Goal: Information Seeking & Learning: Learn about a topic

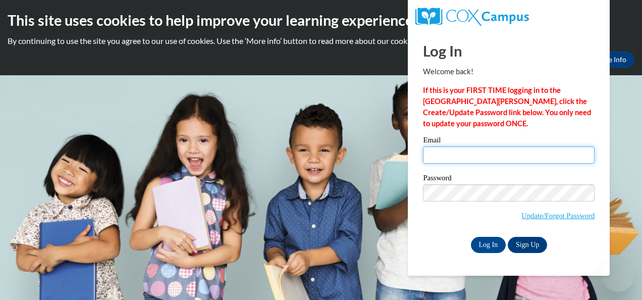
click at [433, 158] on input "Email" at bounding box center [508, 154] width 171 height 17
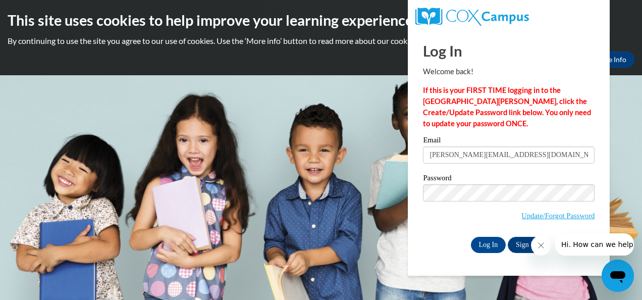
drag, startPoint x: 472, startPoint y: 166, endPoint x: 496, endPoint y: 168, distance: 24.3
click at [496, 168] on div "Email [PERSON_NAME][EMAIL_ADDRESS][DOMAIN_NAME]" at bounding box center [508, 153] width 171 height 35
click at [519, 152] on input "jones.shirley69@yahoo.com" at bounding box center [508, 154] width 171 height 17
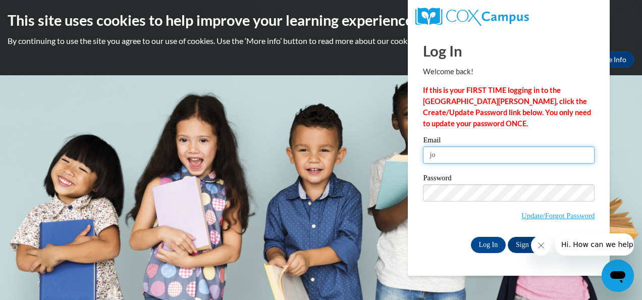
type input "j"
type input "shjones@jackson.k12.ms.us"
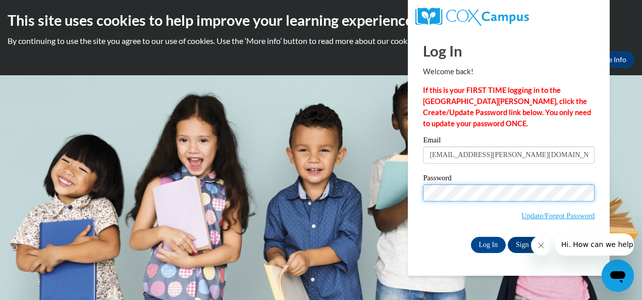
click at [471, 237] on input "Log In" at bounding box center [488, 245] width 35 height 16
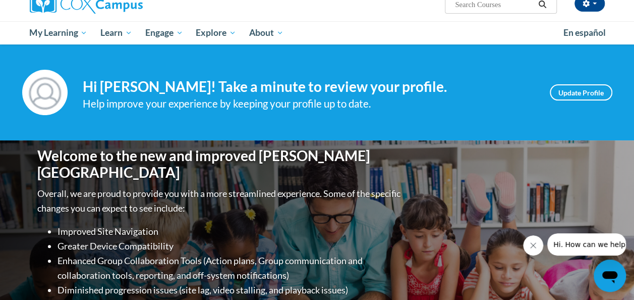
scroll to position [87, 0]
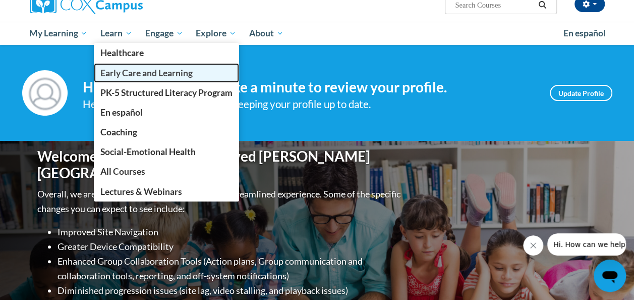
click at [131, 71] on span "Early Care and Learning" at bounding box center [146, 73] width 92 height 11
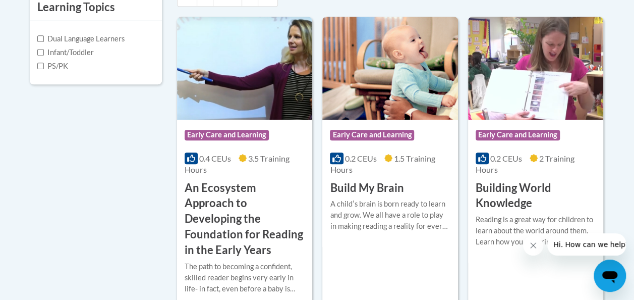
scroll to position [374, 0]
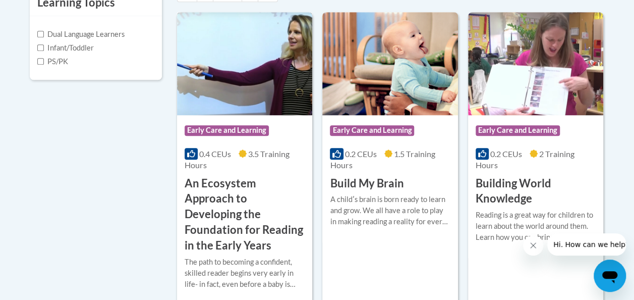
click at [255, 110] on img at bounding box center [244, 63] width 135 height 103
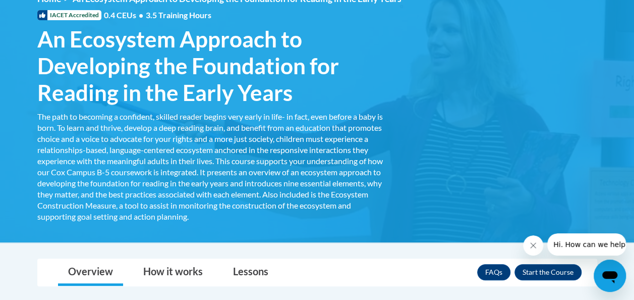
scroll to position [166, 0]
